Goal: Task Accomplishment & Management: Manage account settings

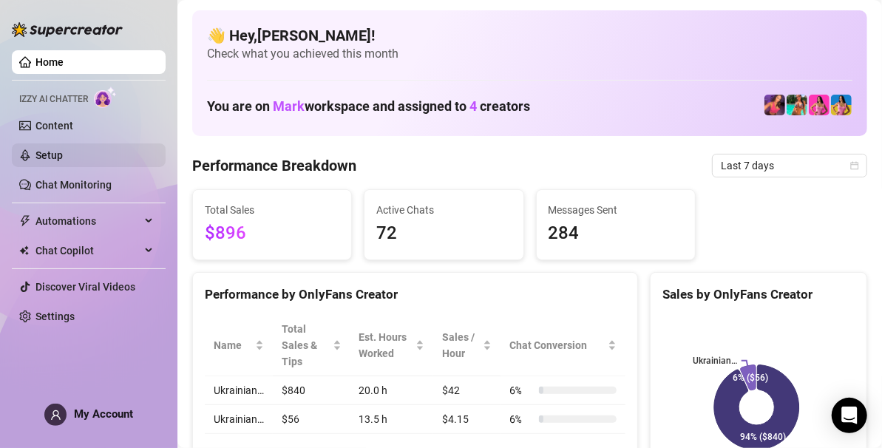
click at [63, 149] on link "Setup" at bounding box center [48, 155] width 27 height 12
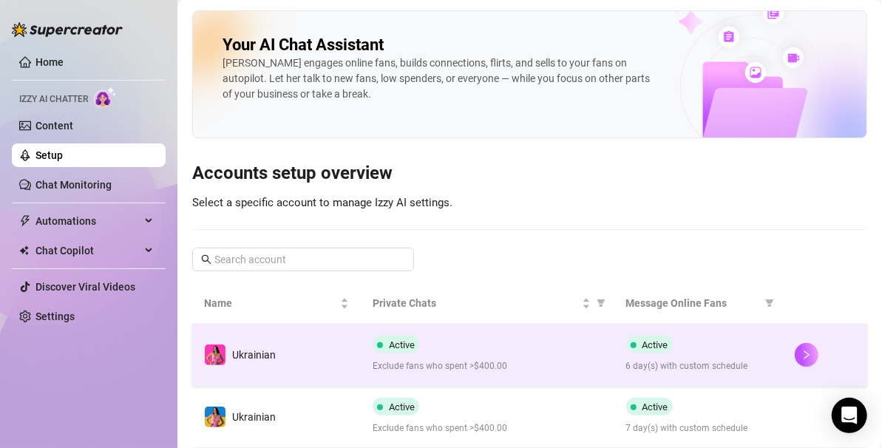
scroll to position [42, 0]
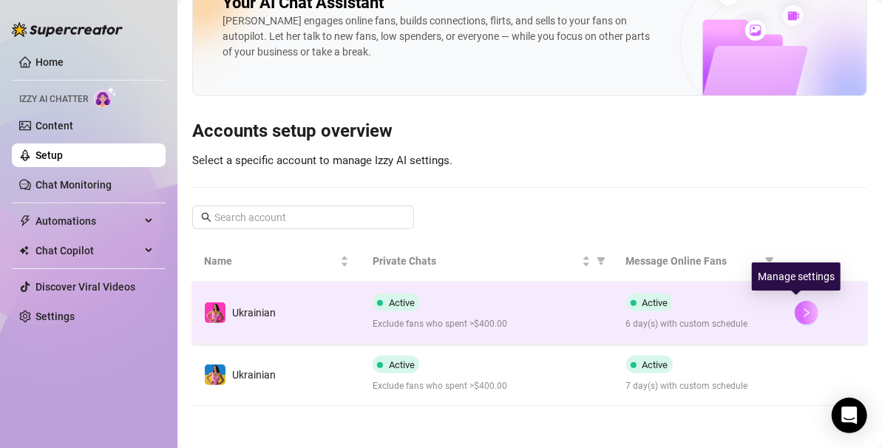
click at [802, 308] on icon "right" at bounding box center [807, 313] width 10 height 10
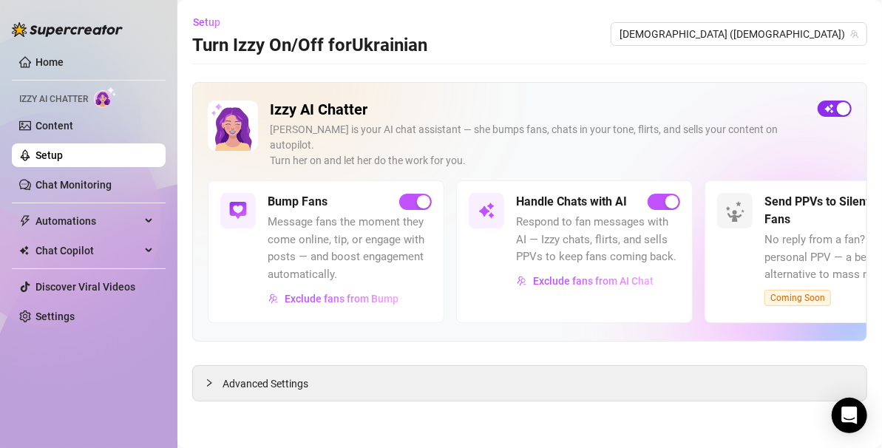
click at [838, 106] on div "button" at bounding box center [843, 108] width 13 height 13
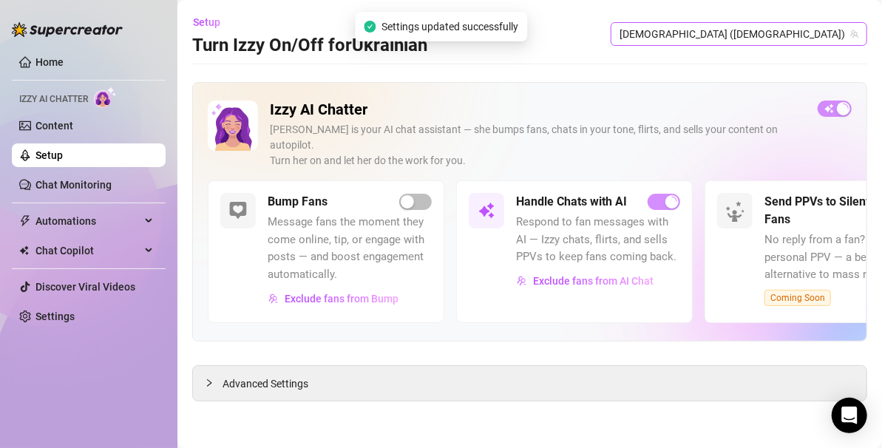
click at [822, 39] on span "[DEMOGRAPHIC_DATA] ([DEMOGRAPHIC_DATA])" at bounding box center [739, 34] width 239 height 22
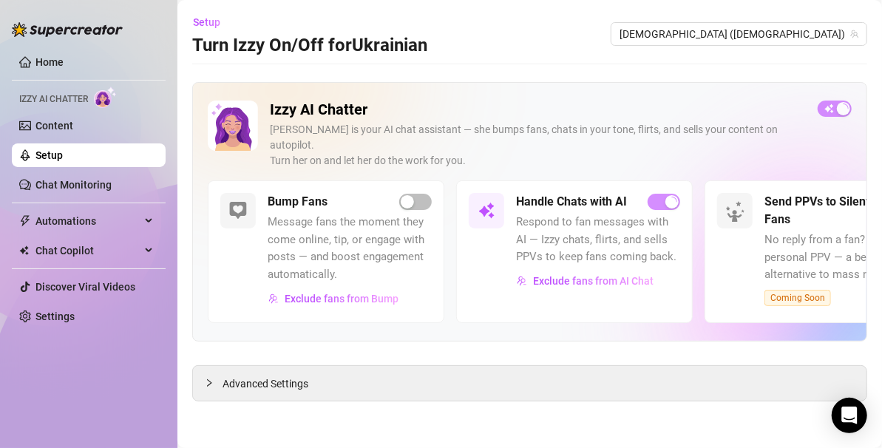
click at [582, 34] on div "Setup Turn Izzy On/Off for [DEMOGRAPHIC_DATA] Ukrainian ([DEMOGRAPHIC_DATA])" at bounding box center [529, 33] width 675 height 47
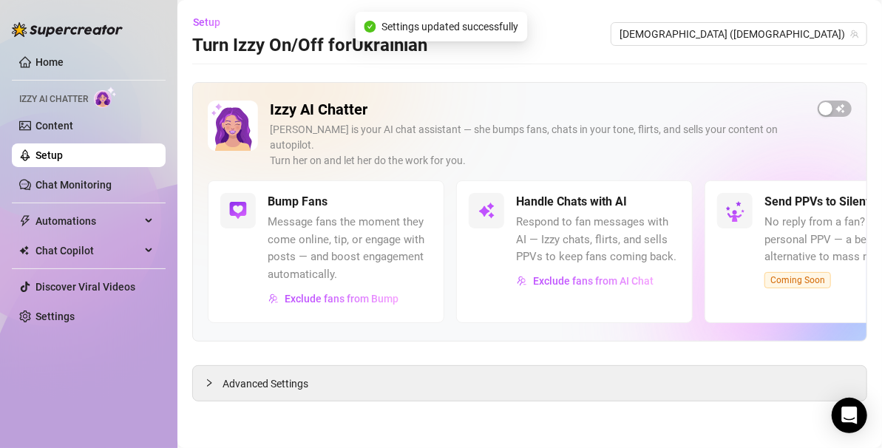
click at [792, 47] on div "Setup Turn Izzy On/Off for [DEMOGRAPHIC_DATA] Ukrainian ([DEMOGRAPHIC_DATA])" at bounding box center [529, 33] width 675 height 47
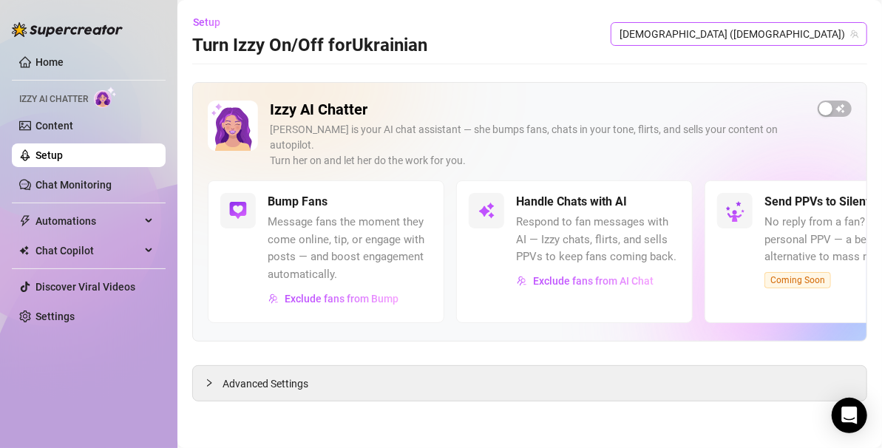
click at [792, 36] on span "[DEMOGRAPHIC_DATA] ([DEMOGRAPHIC_DATA])" at bounding box center [739, 34] width 239 height 22
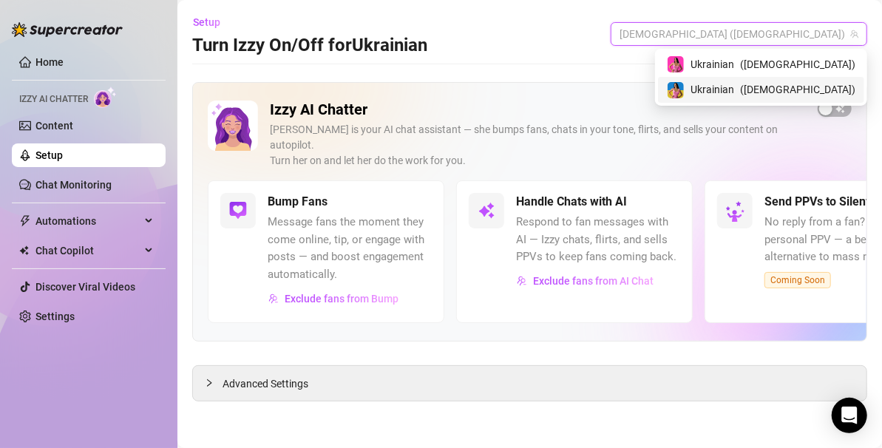
click at [830, 85] on span "( ukrainianmodelfree )" at bounding box center [797, 89] width 115 height 16
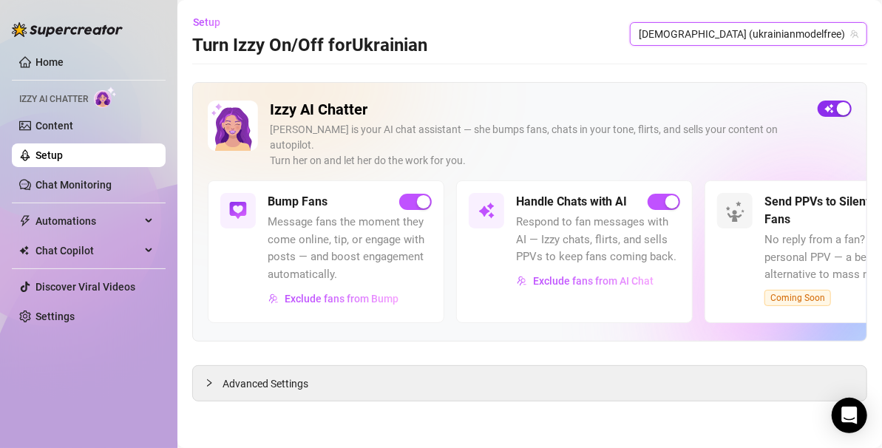
click at [844, 105] on div "button" at bounding box center [843, 108] width 13 height 13
